Goal: Information Seeking & Learning: Learn about a topic

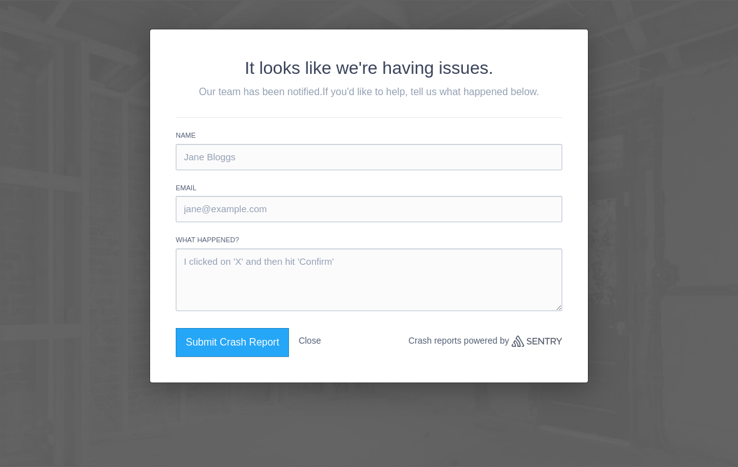
click at [321, 339] on button "Close" at bounding box center [309, 341] width 23 height 26
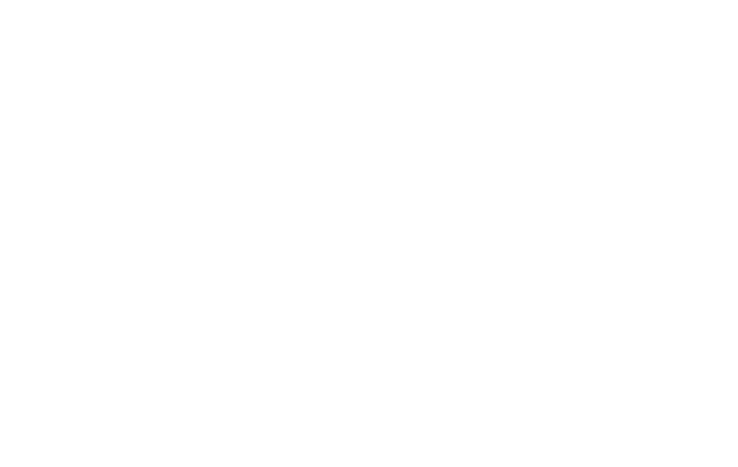
scroll to position [16, 0]
